Goal: Transaction & Acquisition: Purchase product/service

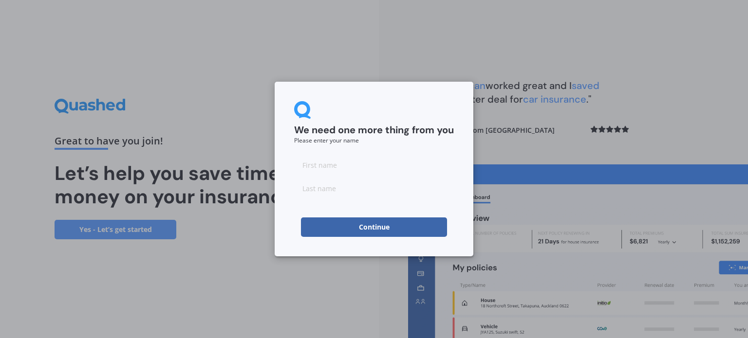
click at [339, 161] on input at bounding box center [374, 164] width 160 height 19
type input "John"
click at [331, 185] on input at bounding box center [374, 188] width 160 height 19
type input "Bowden"
click at [352, 228] on button "Continue" at bounding box center [374, 227] width 146 height 19
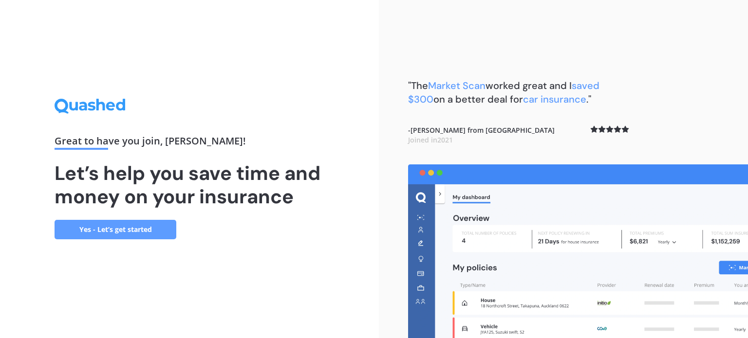
click at [129, 228] on link "Yes - Let’s get started" at bounding box center [116, 229] width 122 height 19
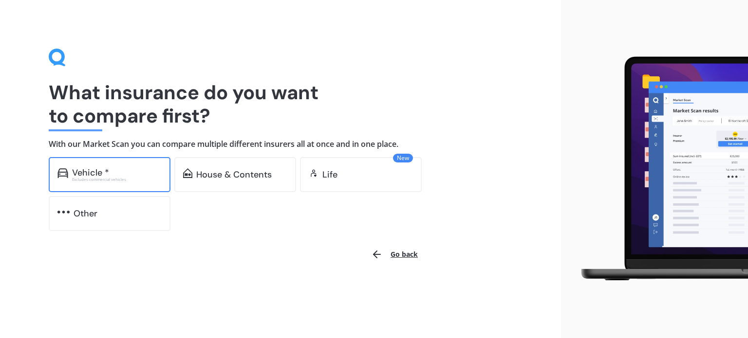
drag, startPoint x: 107, startPoint y: 177, endPoint x: 77, endPoint y: 177, distance: 30.2
click at [77, 178] on div "Excludes commercial vehicles" at bounding box center [117, 180] width 90 height 4
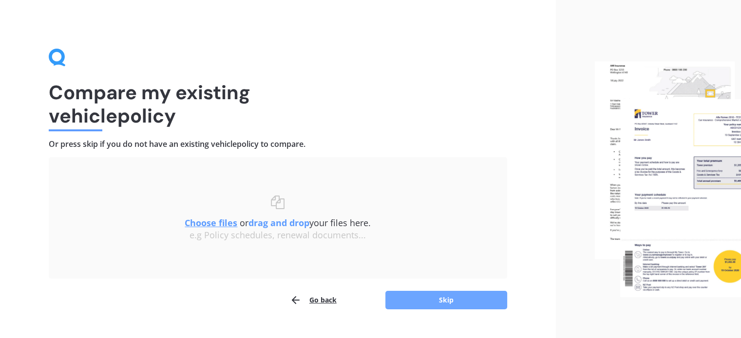
click at [452, 301] on button "Skip" at bounding box center [446, 300] width 122 height 19
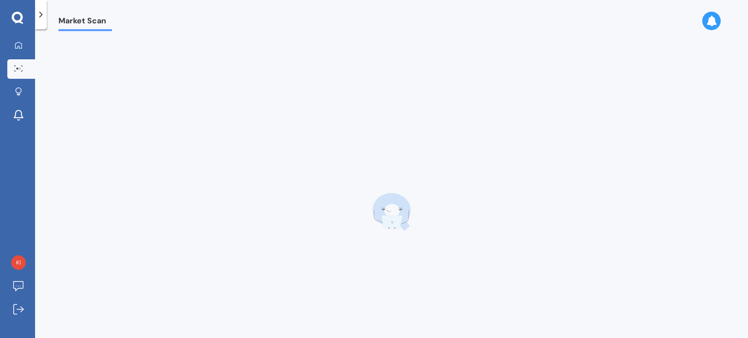
click at [452, 301] on div at bounding box center [391, 212] width 666 height 338
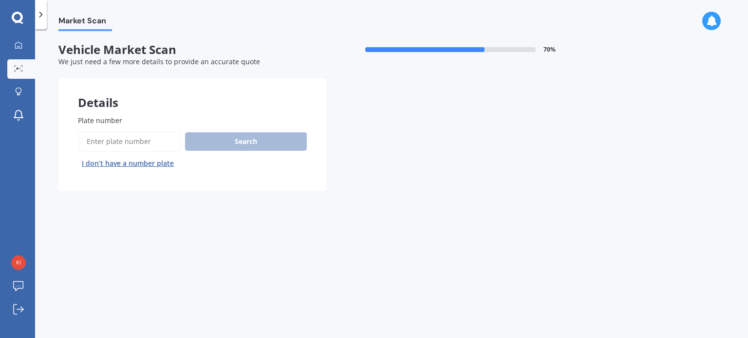
click at [206, 139] on div "Search I don’t have a number plate" at bounding box center [192, 151] width 229 height 40
click at [121, 140] on input "Plate number" at bounding box center [129, 141] width 103 height 20
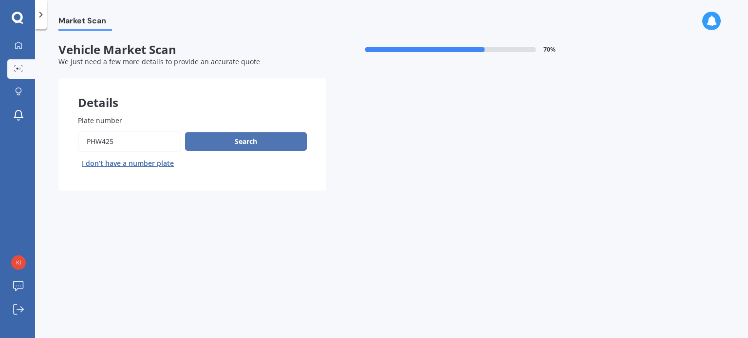
type input "Phw425"
click at [218, 136] on button "Search" at bounding box center [246, 141] width 122 height 19
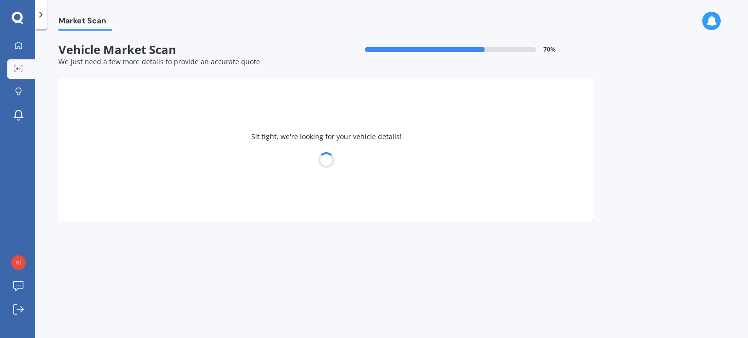
select select "HYUNDAI"
select select "SANTA FE"
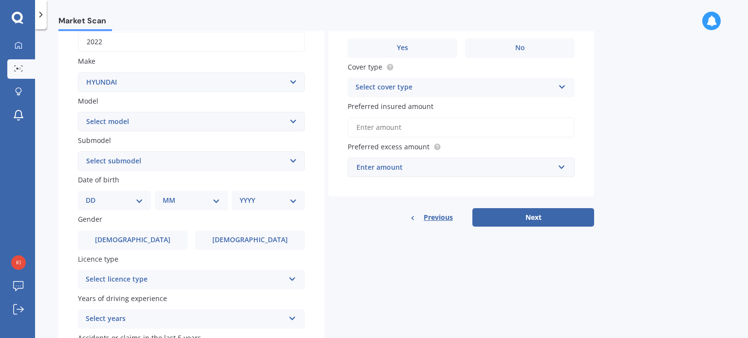
scroll to position [158, 0]
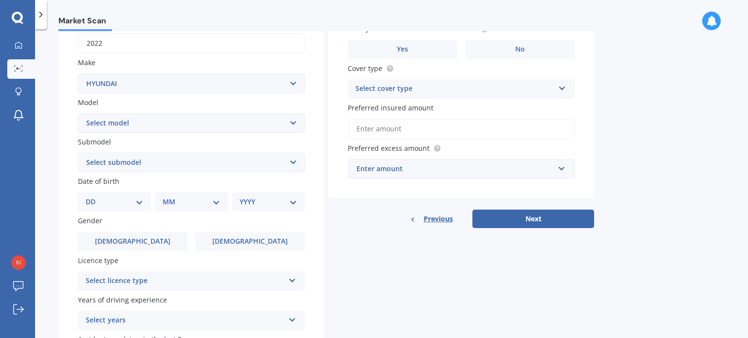
click at [139, 200] on select "DD 01 02 03 04 05 06 07 08 09 10 11 12 13 14 15 16 17 18 19 20 21 22 23 24 25 2…" at bounding box center [114, 202] width 57 height 11
select select "25"
click at [94, 197] on select "DD 01 02 03 04 05 06 07 08 09 10 11 12 13 14 15 16 17 18 19 20 21 22 23 24 25 2…" at bounding box center [114, 202] width 57 height 11
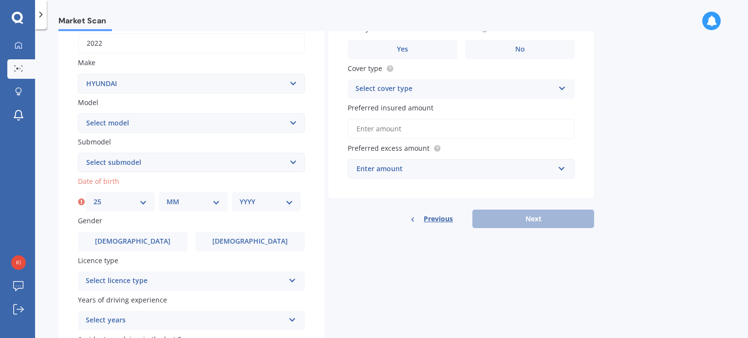
click at [215, 203] on select "MM 01 02 03 04 05 06 07 08 09 10 11 12" at bounding box center [194, 202] width 54 height 11
select select "08"
click at [167, 197] on select "MM 01 02 03 04 05 06 07 08 09 10 11 12" at bounding box center [194, 202] width 54 height 11
drag, startPoint x: 291, startPoint y: 200, endPoint x: 282, endPoint y: 200, distance: 8.8
click at [282, 200] on select "YYYY 2025 2024 2023 2022 2021 2020 2019 2018 2017 2016 2015 2014 2013 2012 2011…" at bounding box center [267, 202] width 54 height 11
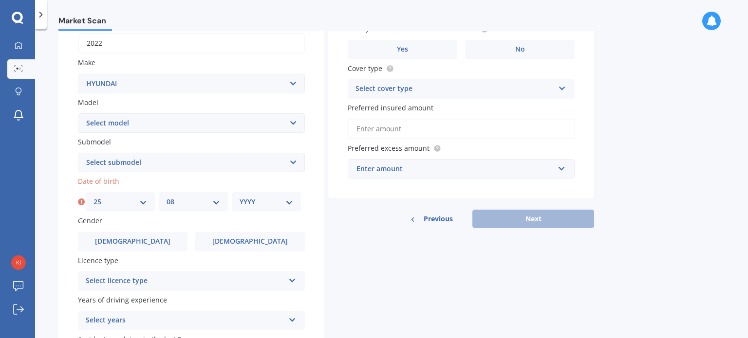
select select "1948"
click at [240, 197] on select "YYYY 2025 2024 2023 2022 2021 2020 2019 2018 2017 2016 2015 2014 2013 2012 2011…" at bounding box center [267, 202] width 54 height 11
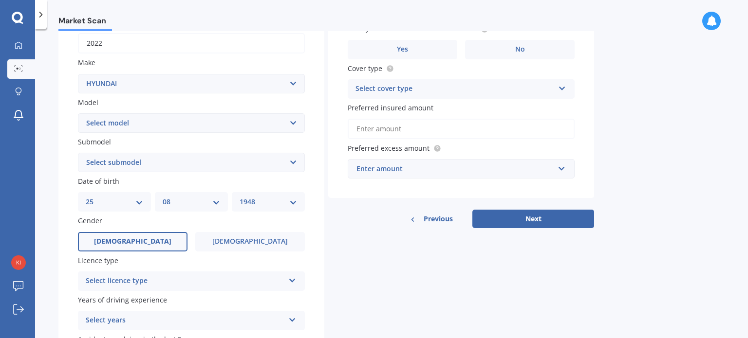
click at [146, 243] on label "Male" at bounding box center [133, 241] width 110 height 19
click at [0, 0] on input "Male" at bounding box center [0, 0] width 0 height 0
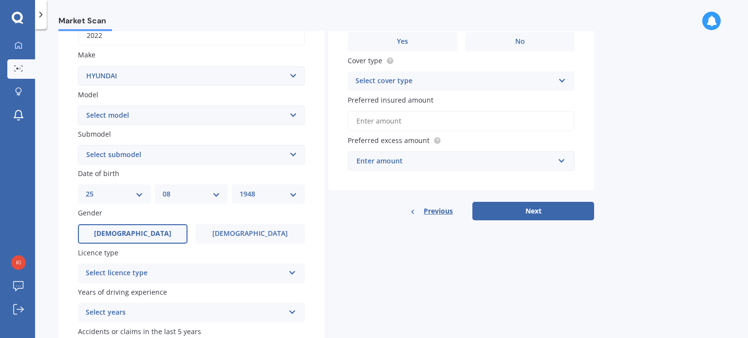
scroll to position [167, 0]
click at [294, 273] on icon at bounding box center [292, 270] width 8 height 7
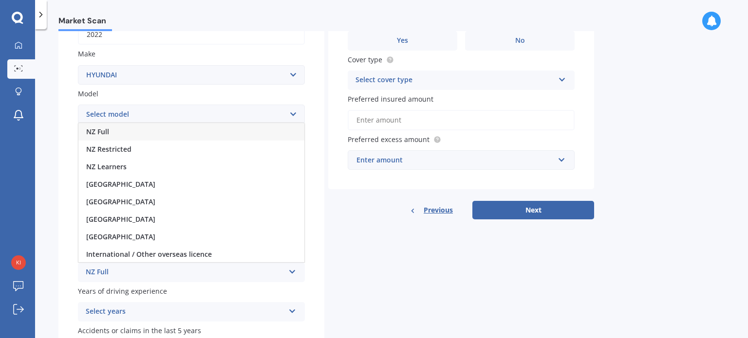
click at [211, 126] on div "NZ Full" at bounding box center [191, 132] width 226 height 18
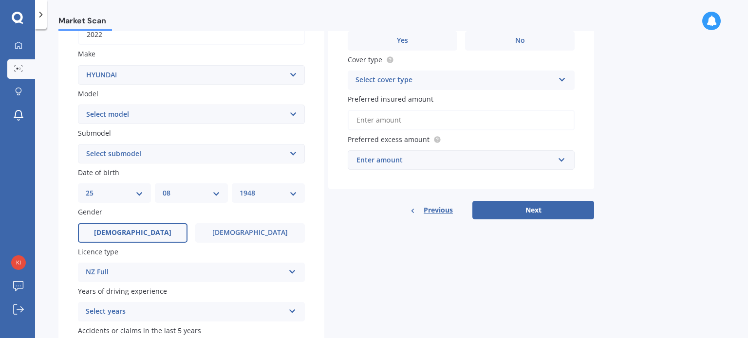
click at [291, 307] on icon at bounding box center [292, 309] width 8 height 7
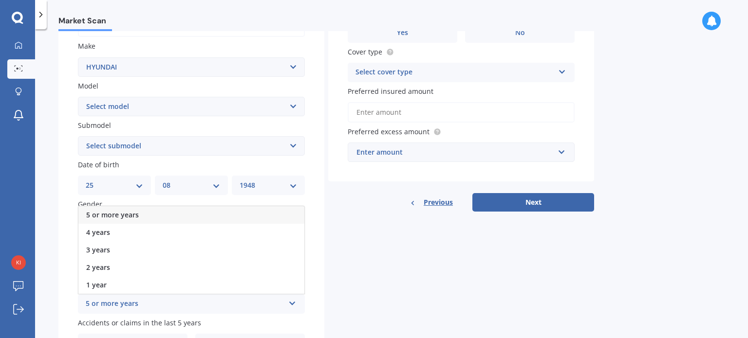
scroll to position [177, 0]
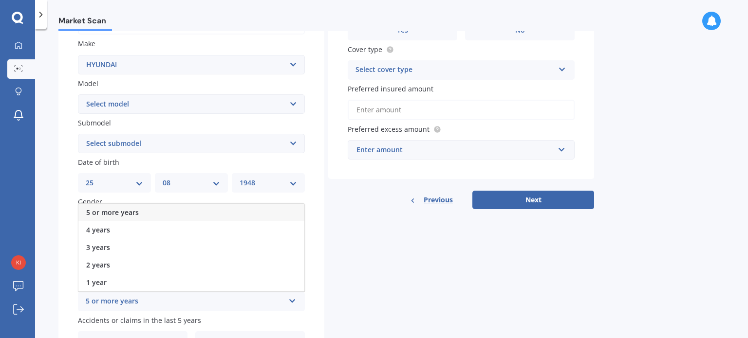
click at [215, 211] on div "5 or more years" at bounding box center [191, 213] width 226 height 18
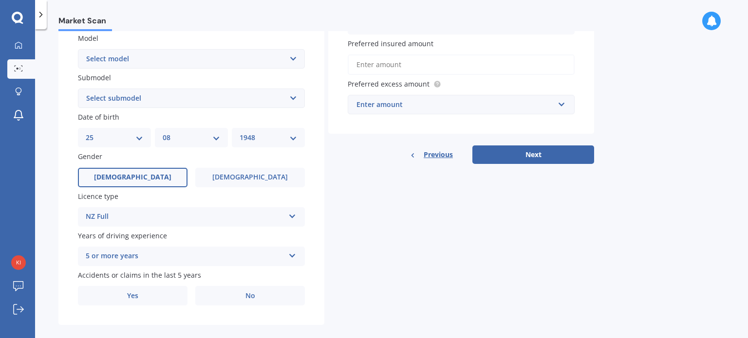
scroll to position [235, 0]
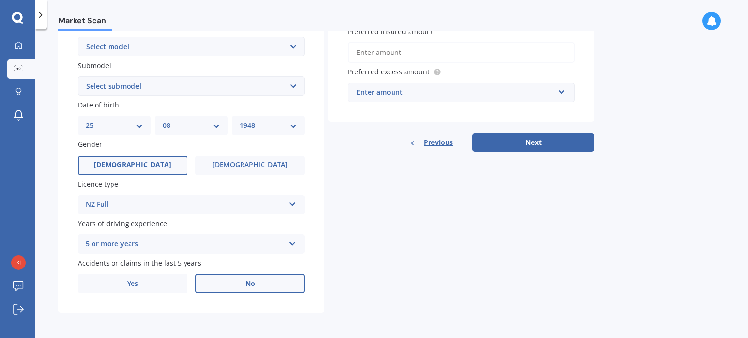
click at [248, 283] on span "No" at bounding box center [250, 284] width 10 height 8
click at [0, 0] on input "No" at bounding box center [0, 0] width 0 height 0
click at [248, 282] on span "No" at bounding box center [250, 284] width 10 height 8
click at [0, 0] on input "No" at bounding box center [0, 0] width 0 height 0
click at [248, 282] on span "No" at bounding box center [250, 284] width 10 height 8
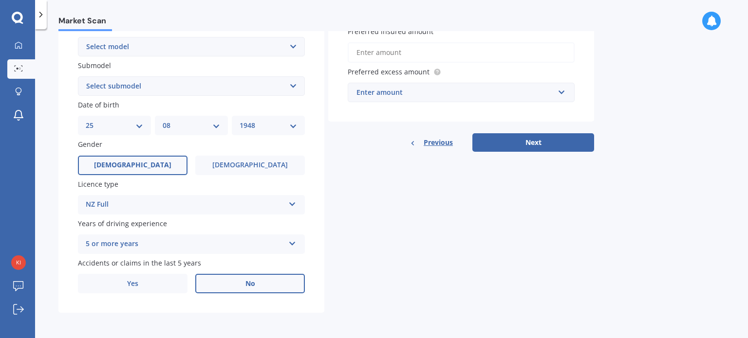
click at [0, 0] on input "No" at bounding box center [0, 0] width 0 height 0
drag, startPoint x: 354, startPoint y: 93, endPoint x: 336, endPoint y: 128, distance: 39.2
drag, startPoint x: 336, startPoint y: 128, endPoint x: 358, endPoint y: 88, distance: 46.0
click at [358, 88] on div "Enter amount" at bounding box center [455, 92] width 198 height 11
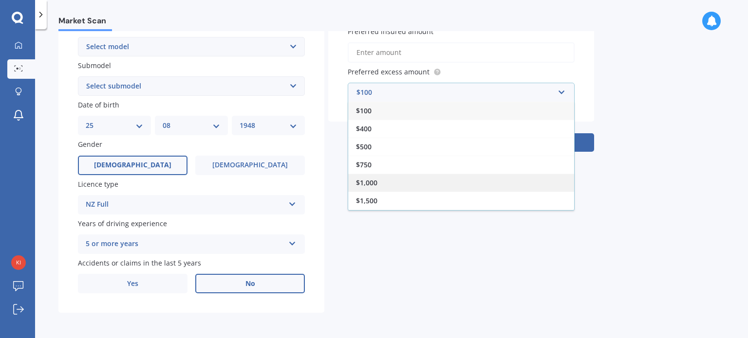
click at [362, 185] on span "$1,000" at bounding box center [366, 182] width 21 height 9
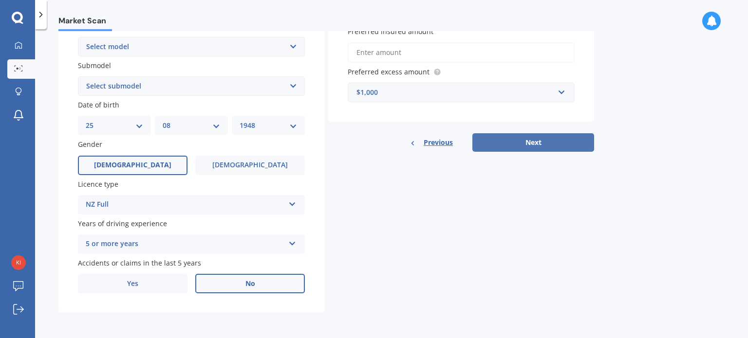
click at [529, 139] on button "Next" at bounding box center [533, 142] width 122 height 19
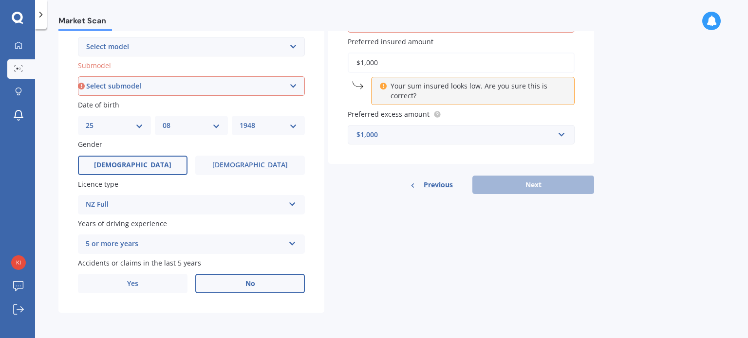
scroll to position [0, 0]
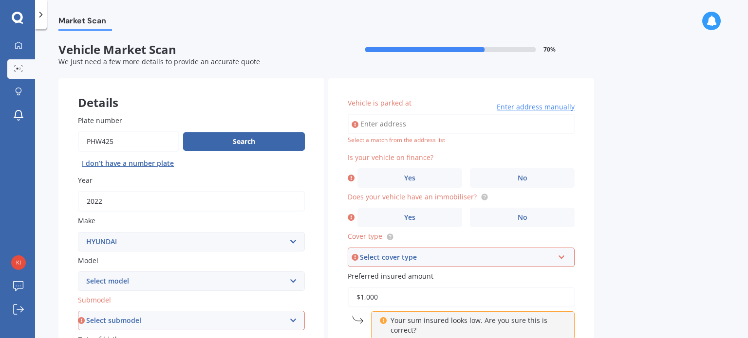
type input "$1,000"
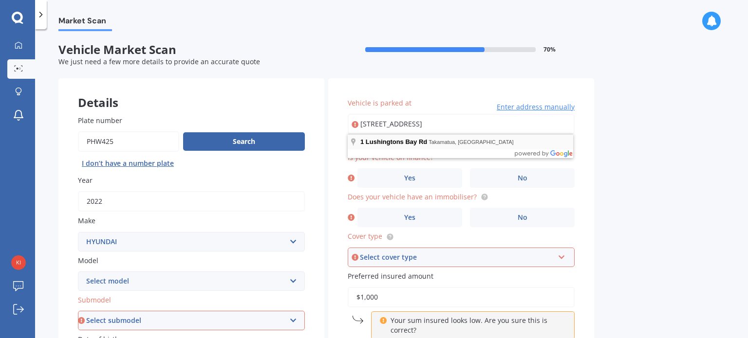
type input "1 Lushingtons Bay Road, Takamatua 7581"
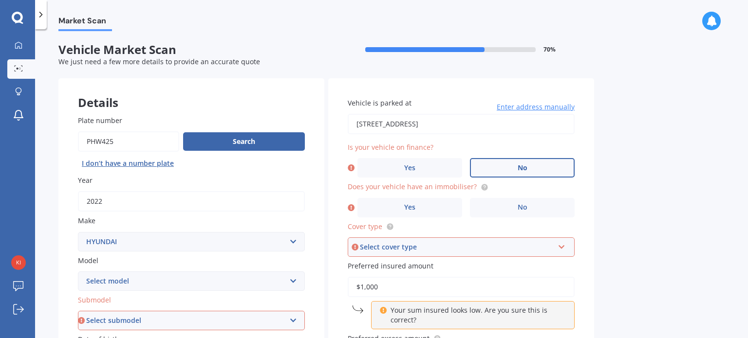
click at [524, 166] on span "No" at bounding box center [523, 168] width 10 height 8
click at [0, 0] on input "No" at bounding box center [0, 0] width 0 height 0
click at [413, 212] on span "Yes" at bounding box center [410, 208] width 12 height 8
click at [0, 0] on input "Yes" at bounding box center [0, 0] width 0 height 0
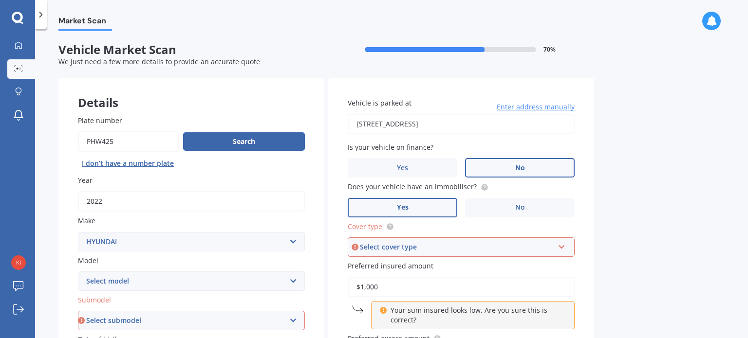
click at [420, 207] on label "Yes" at bounding box center [403, 207] width 110 height 19
click at [0, 0] on input "Yes" at bounding box center [0, 0] width 0 height 0
click at [561, 244] on icon at bounding box center [562, 245] width 8 height 7
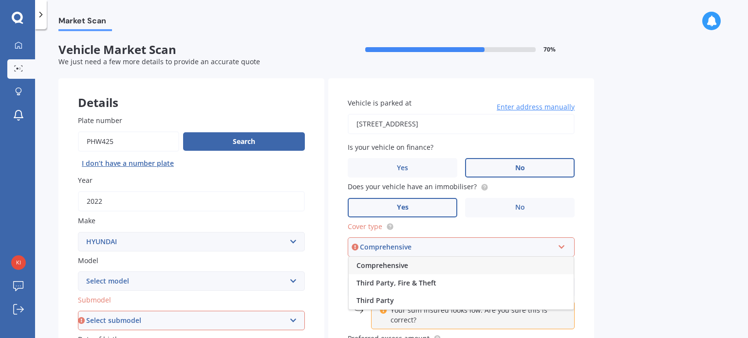
click at [447, 265] on div "Comprehensive" at bounding box center [461, 266] width 225 height 18
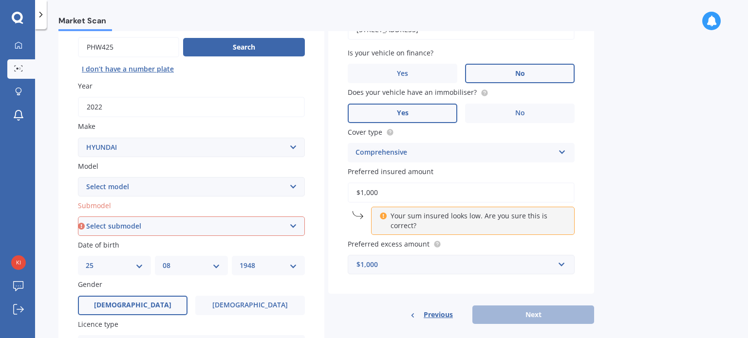
scroll to position [98, 0]
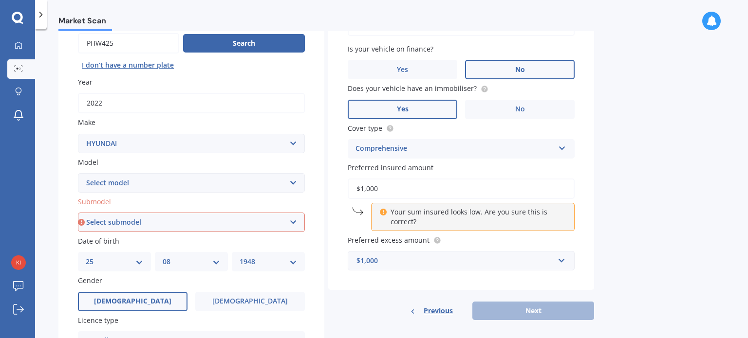
click at [357, 187] on input "$1,000" at bounding box center [461, 189] width 227 height 20
click at [356, 187] on input "$1,000" at bounding box center [461, 189] width 227 height 20
click at [385, 190] on input "$1,000" at bounding box center [461, 189] width 227 height 20
type input "$1"
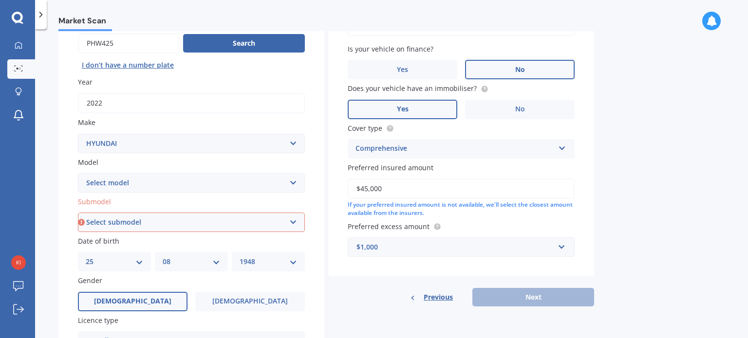
click at [525, 300] on div "Previous Next" at bounding box center [461, 297] width 266 height 19
click at [533, 291] on div "Previous Next" at bounding box center [461, 297] width 266 height 19
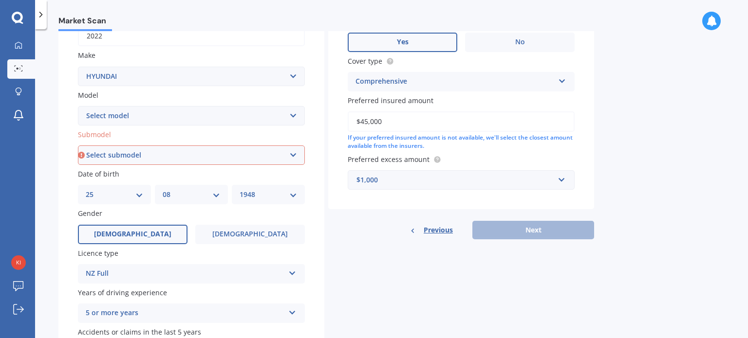
scroll to position [172, 0]
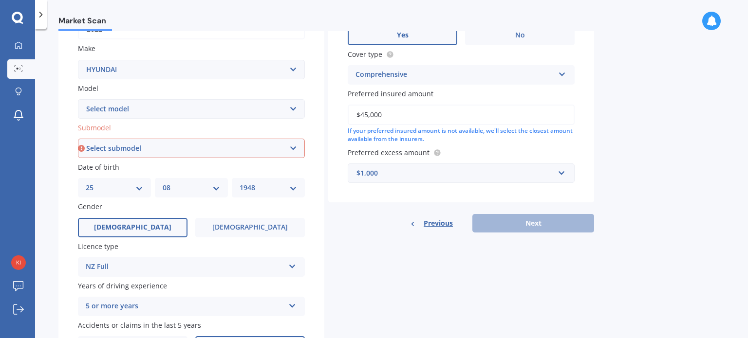
click at [532, 222] on div "Previous Next" at bounding box center [461, 223] width 266 height 19
click at [370, 115] on input "$45,000" at bounding box center [461, 115] width 227 height 20
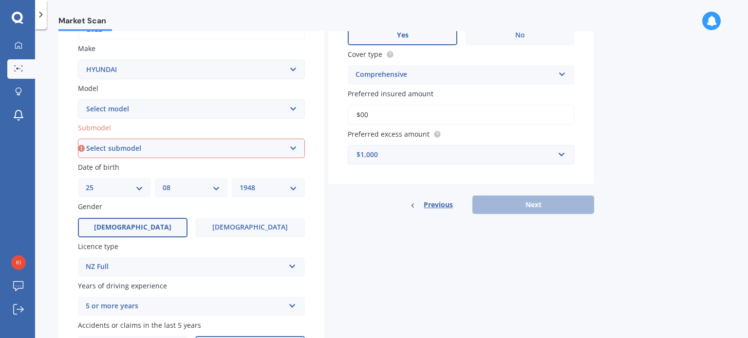
type input "$0"
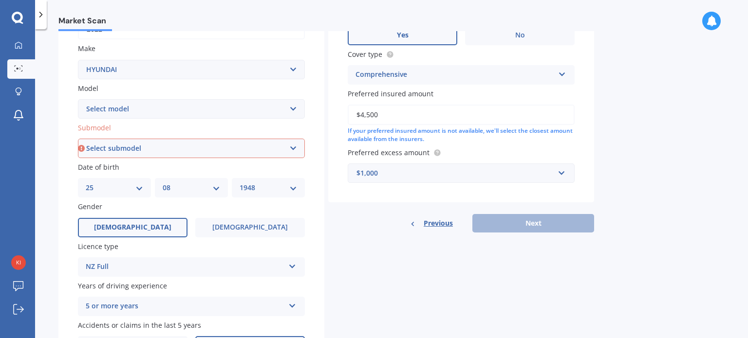
type input "$45,000"
click at [516, 224] on div "Previous Next" at bounding box center [461, 223] width 266 height 19
drag, startPoint x: 563, startPoint y: 172, endPoint x: 388, endPoint y: 192, distance: 176.5
click at [388, 192] on div "Vehicle is parked at 1 Lushingtons Bay Road, Takamatua 7581 Enter address manua…" at bounding box center [461, 54] width 266 height 297
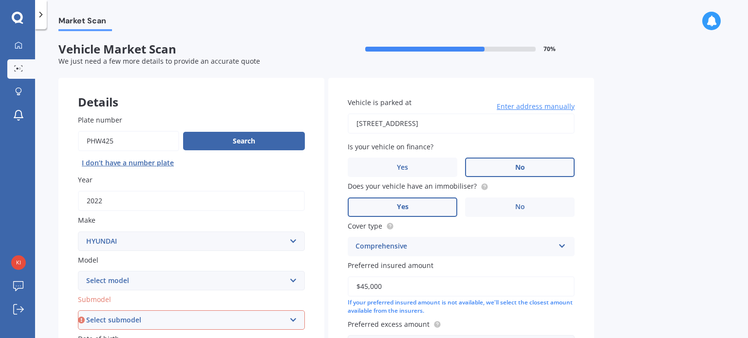
scroll to position [0, 0]
click at [293, 320] on select "Select submodel 2.2 4WD CRDi Elite Turbo Diesel A5 2.2 4WD CRDi Turbo Diesel A5…" at bounding box center [191, 320] width 227 height 19
select select "2.2 4WD CRDI TURBO DIESEL A5"
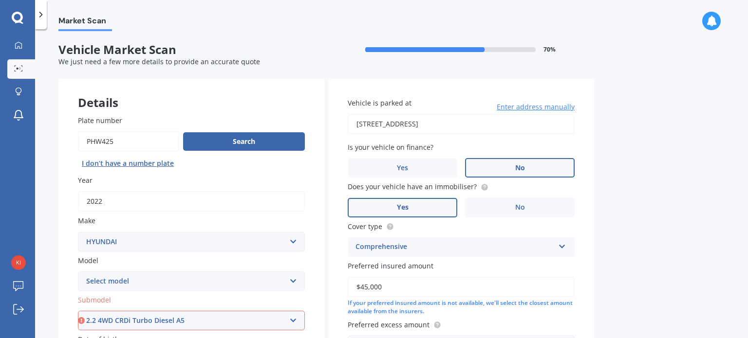
click at [78, 311] on select "Select submodel 2.2 4WD CRDi Elite Turbo Diesel A5 2.2 4WD CRDi Turbo Diesel A5…" at bounding box center [191, 320] width 227 height 19
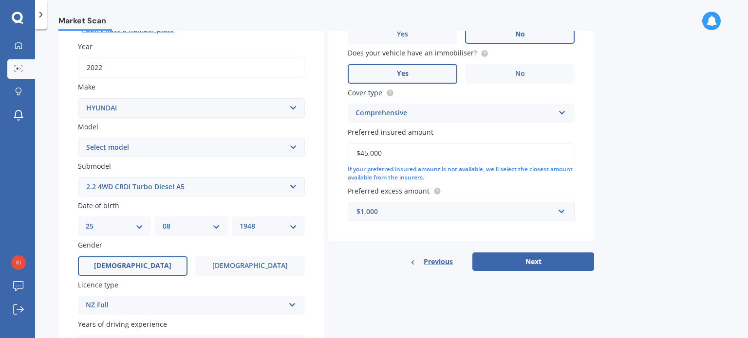
scroll to position [135, 0]
click at [537, 261] on button "Next" at bounding box center [533, 261] width 122 height 19
select select "25"
select select "08"
select select "1948"
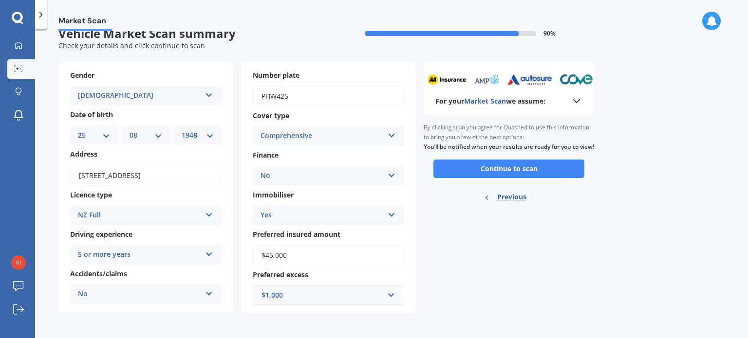
scroll to position [0, 0]
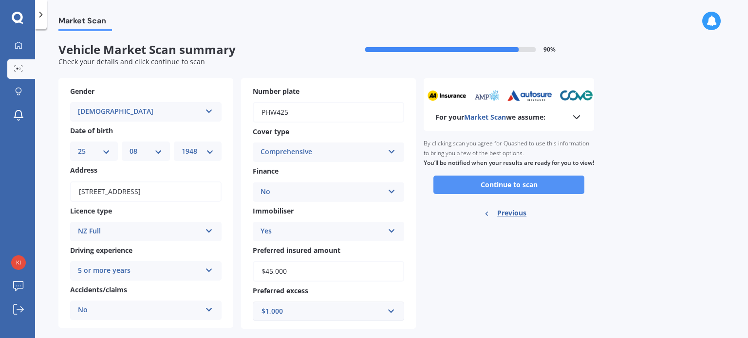
click at [521, 194] on button "Continue to scan" at bounding box center [508, 185] width 151 height 19
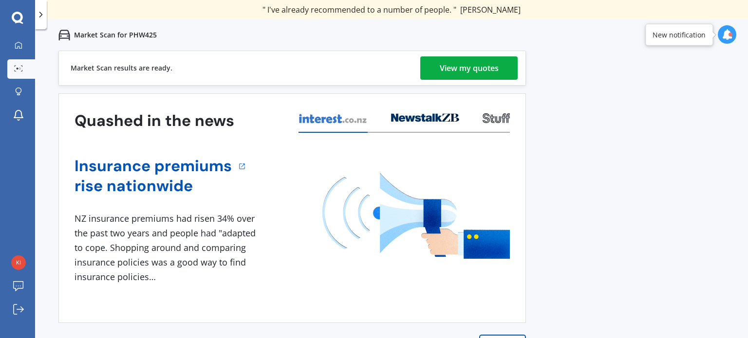
click at [458, 67] on div "View my quotes" at bounding box center [469, 67] width 59 height 23
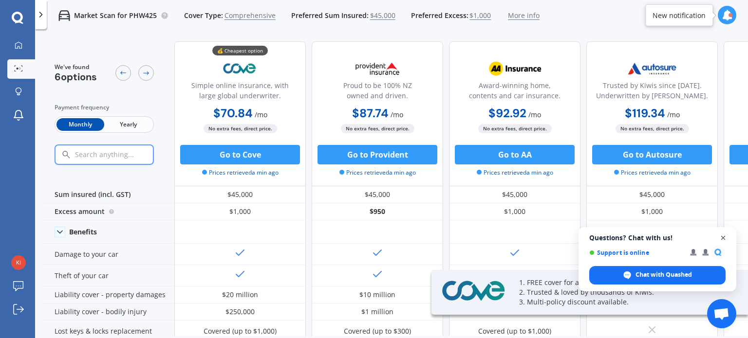
click at [723, 237] on span "Close chat" at bounding box center [723, 238] width 12 height 12
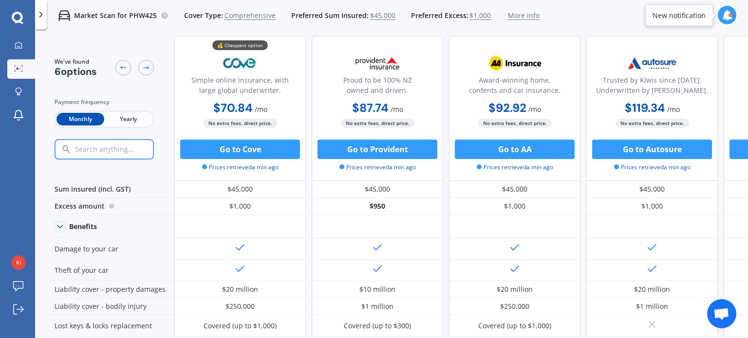
scroll to position [3, 0]
